Goal: Task Accomplishment & Management: Use online tool/utility

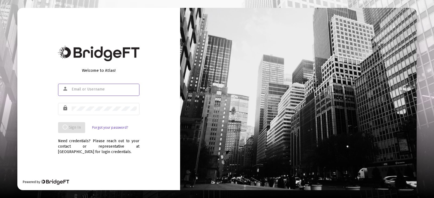
type input "[EMAIL_ADDRESS][DOMAIN_NAME]"
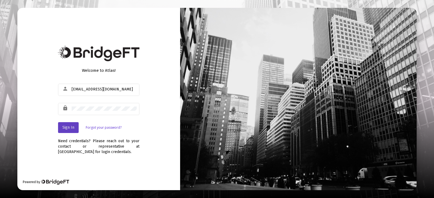
click at [67, 130] on button "Sign In" at bounding box center [68, 127] width 21 height 11
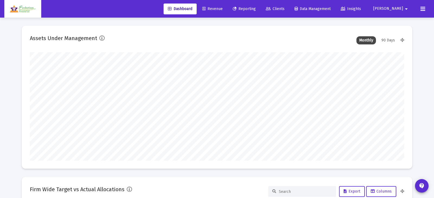
type input "[DATE]"
type input "[EMAIL_ADDRESS][DOMAIN_NAME]"
click at [251, 8] on span "Reporting" at bounding box center [239, 9] width 23 height 5
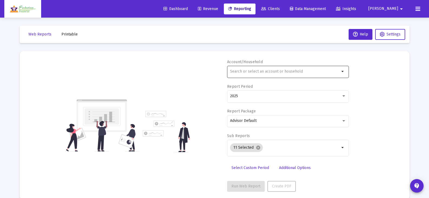
click at [318, 71] on input "text" at bounding box center [285, 71] width 110 height 4
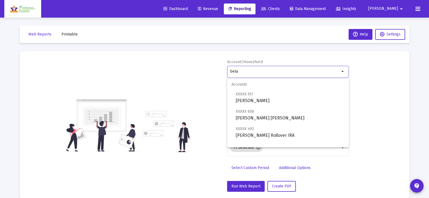
scroll to position [35, 0]
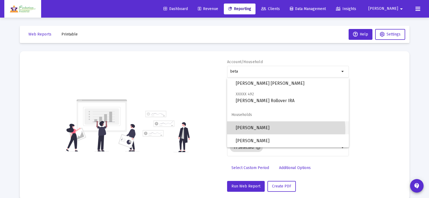
click at [276, 130] on span "[PERSON_NAME]" at bounding box center [290, 127] width 109 height 13
type input "[PERSON_NAME]"
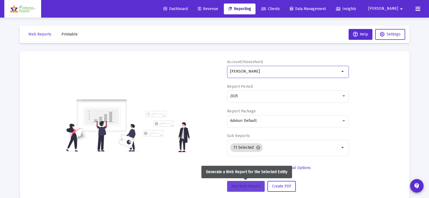
click at [241, 185] on span "Run Web Report" at bounding box center [246, 186] width 29 height 5
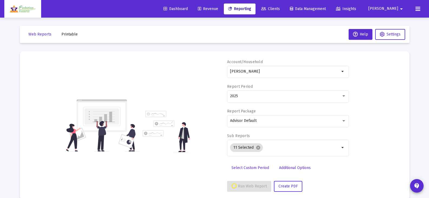
select select "View all"
